Goal: Navigation & Orientation: Find specific page/section

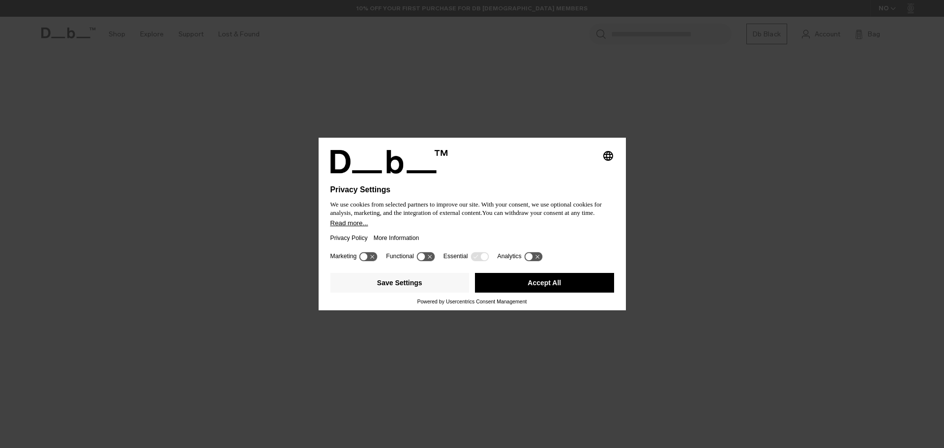
click at [513, 281] on button "Accept All" at bounding box center [544, 283] width 139 height 20
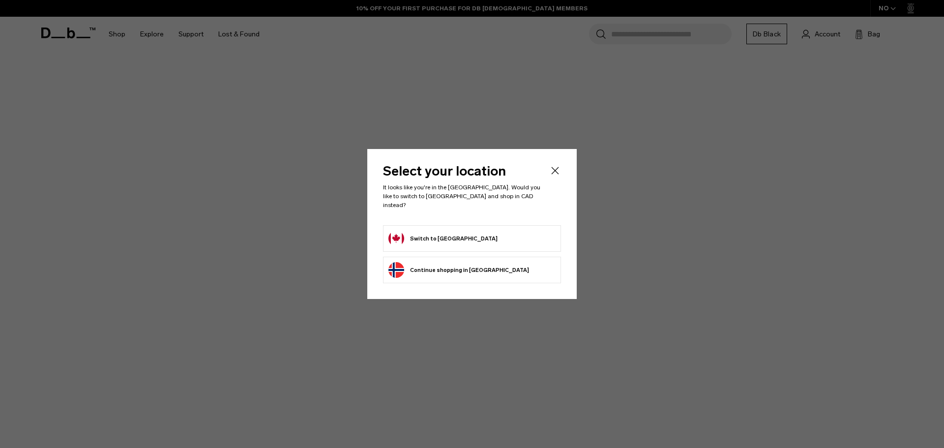
click at [557, 176] on icon "Close" at bounding box center [555, 171] width 12 height 12
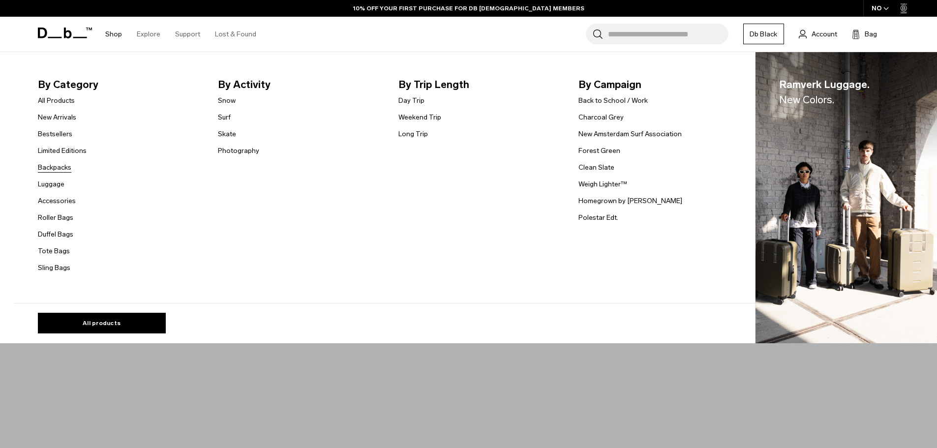
click at [58, 165] on link "Backpacks" at bounding box center [54, 167] width 33 height 10
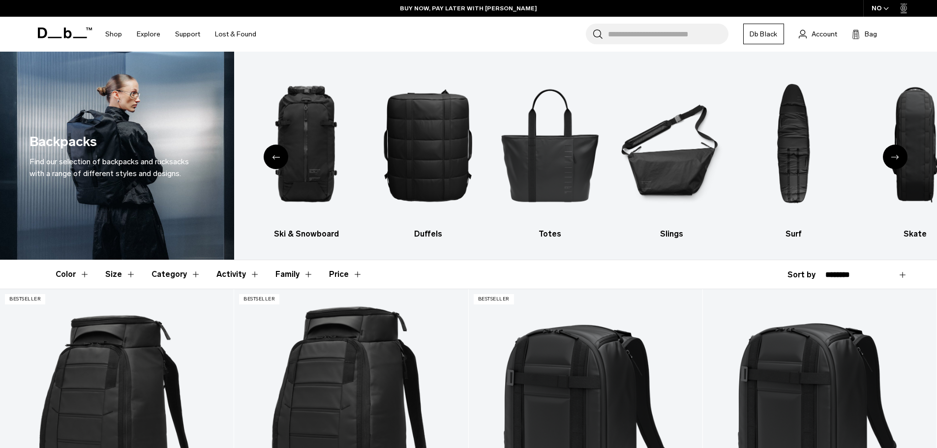
click at [114, 274] on button "Size" at bounding box center [120, 274] width 30 height 29
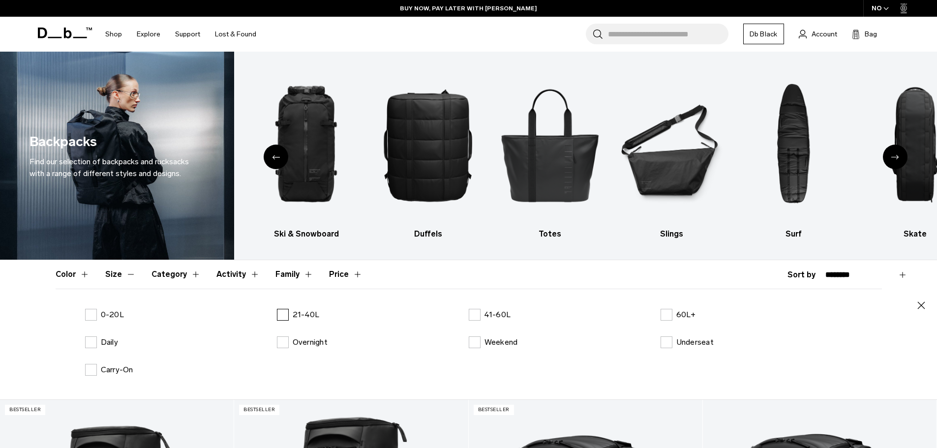
click at [289, 315] on label "21-40L" at bounding box center [298, 315] width 43 height 12
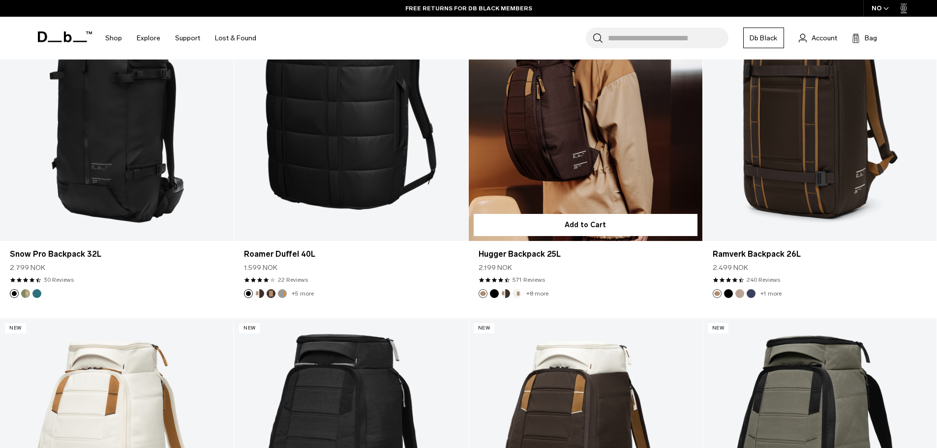
scroll to position [3443, 0]
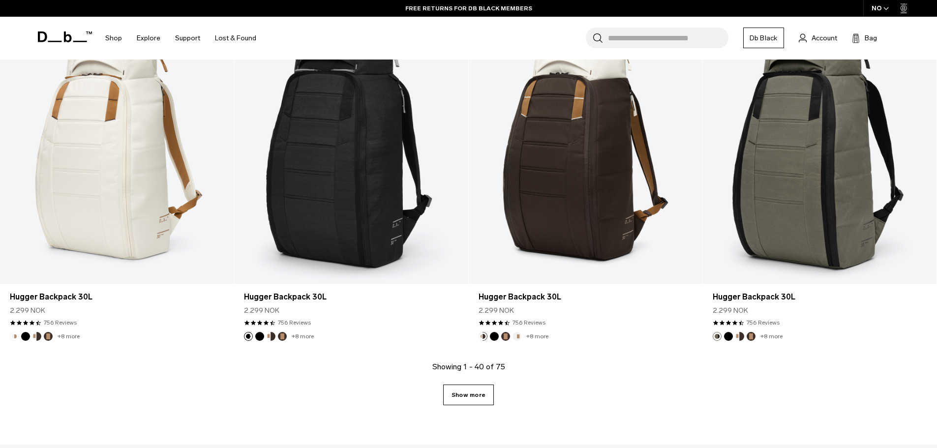
click at [473, 386] on link "Show more" at bounding box center [468, 395] width 51 height 21
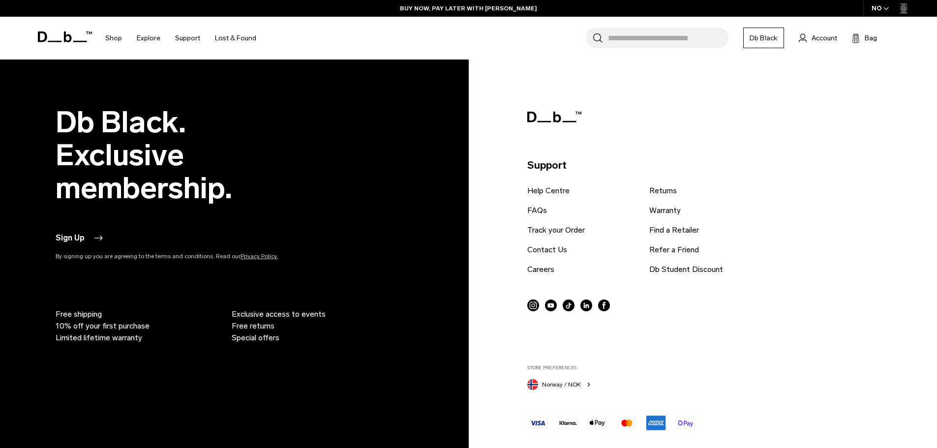
scroll to position [6865, 0]
